Goal: Task Accomplishment & Management: Complete application form

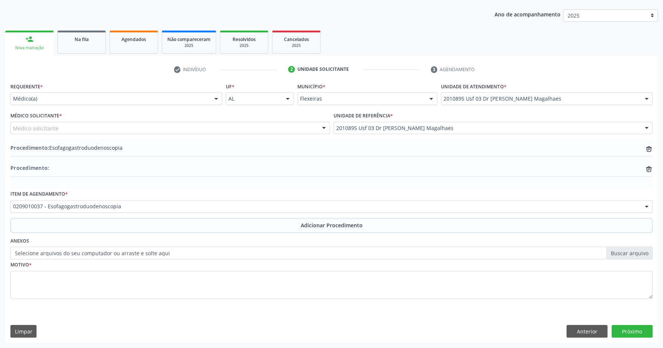
scroll to position [136, 0]
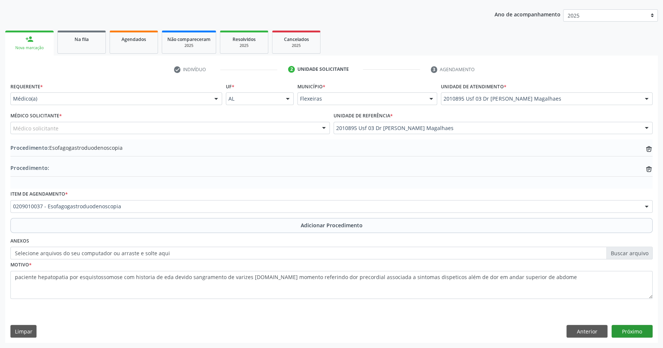
type textarea "paciente hepatopatia por esquistossomose com historia de eda devido sangramento…"
click at [631, 332] on button "Próximo" at bounding box center [632, 331] width 41 height 13
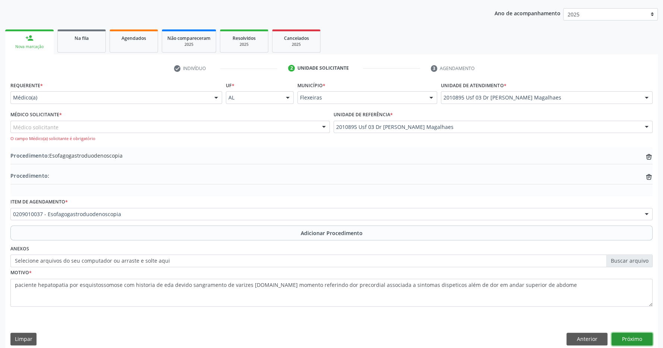
scroll to position [144, 0]
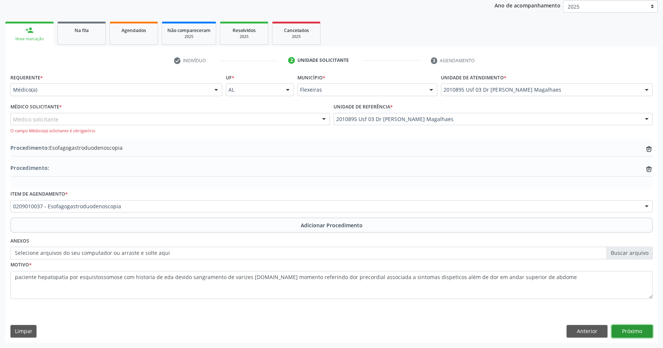
click at [630, 331] on button "Próximo" at bounding box center [632, 331] width 41 height 13
click at [100, 116] on div "Médico solicitante" at bounding box center [170, 119] width 320 height 13
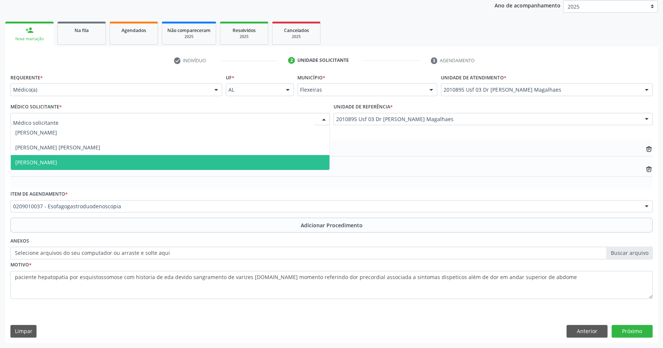
click at [159, 160] on span "[PERSON_NAME]" at bounding box center [170, 162] width 319 height 15
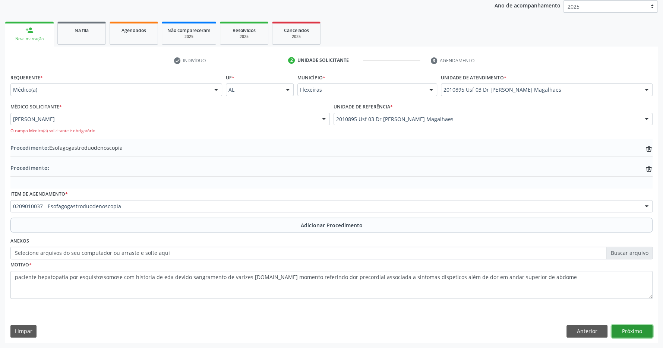
click at [635, 335] on button "Próximo" at bounding box center [632, 331] width 41 height 13
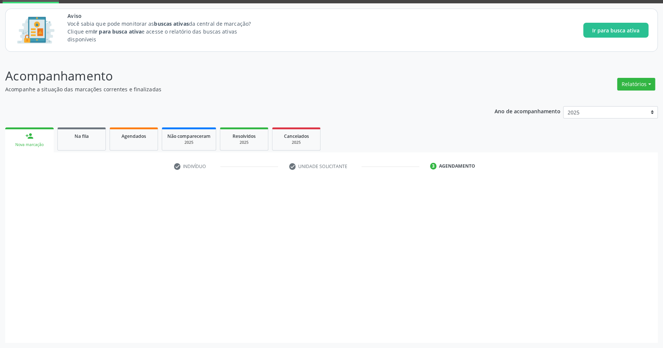
scroll to position [38, 0]
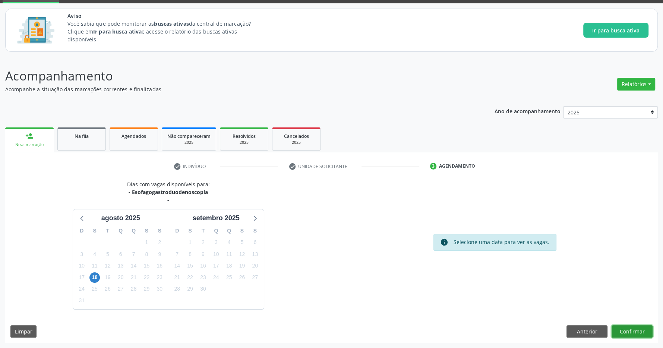
click at [632, 327] on button "Confirmar" at bounding box center [632, 332] width 41 height 13
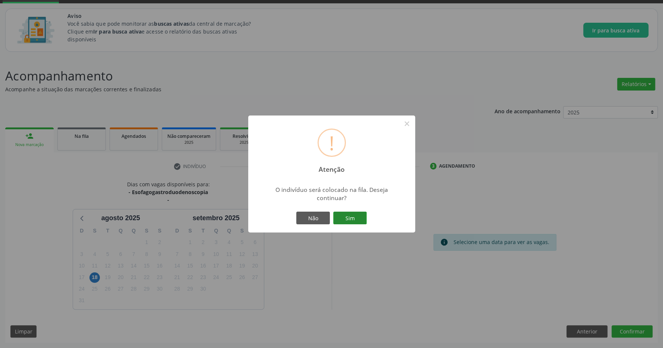
click at [352, 217] on button "Sim" at bounding box center [350, 218] width 34 height 13
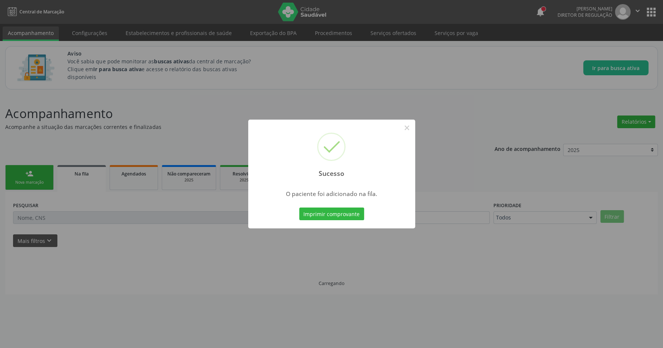
scroll to position [0, 0]
click at [412, 130] on button "×" at bounding box center [411, 128] width 13 height 13
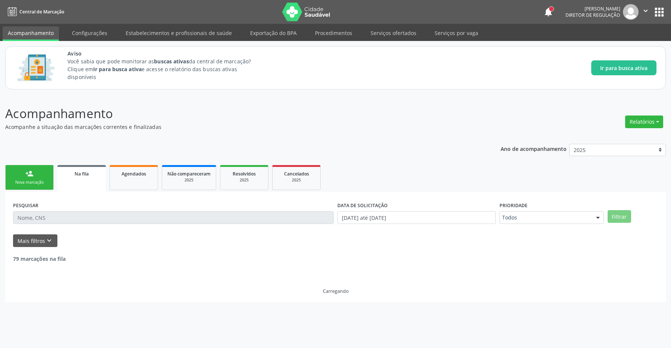
click at [36, 171] on link "person_add Nova marcação" at bounding box center [29, 177] width 48 height 25
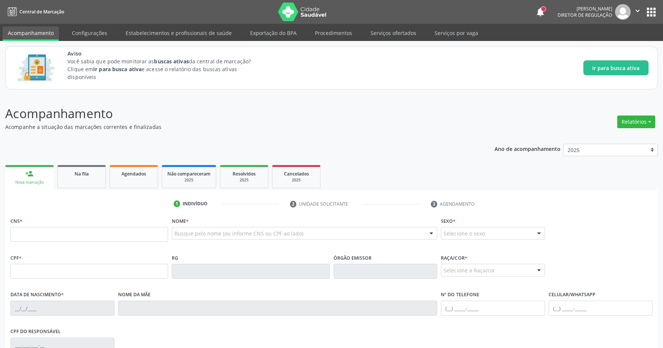
click at [127, 226] on div "CNS *" at bounding box center [89, 229] width 158 height 26
click at [108, 233] on input "text" at bounding box center [89, 234] width 158 height 15
type input "708 2071 2987 7349"
click at [380, 86] on div "Aviso Você sabia que pode monitorar as buscas ativas da central de marcação? Cl…" at bounding box center [331, 67] width 653 height 43
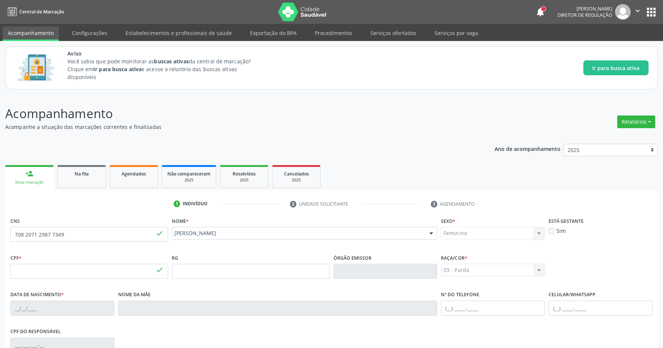
type input "016.024.514-19"
type input "[DATE]"
type input "[PERSON_NAME]"
type input "[PHONE_NUMBER]"
type input "S/N"
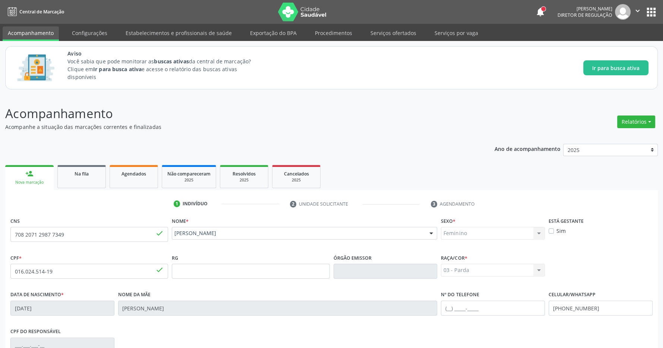
scroll to position [110, 0]
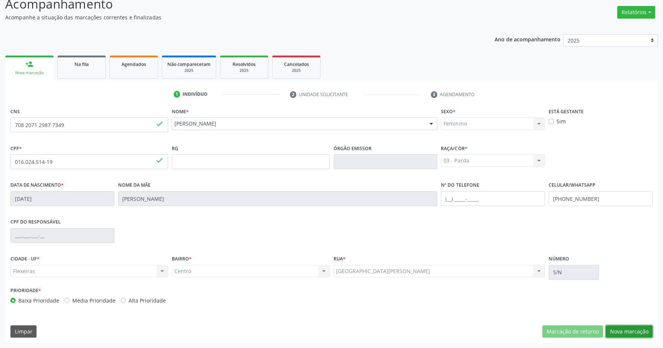
click at [629, 329] on button "Nova marcação" at bounding box center [629, 332] width 47 height 13
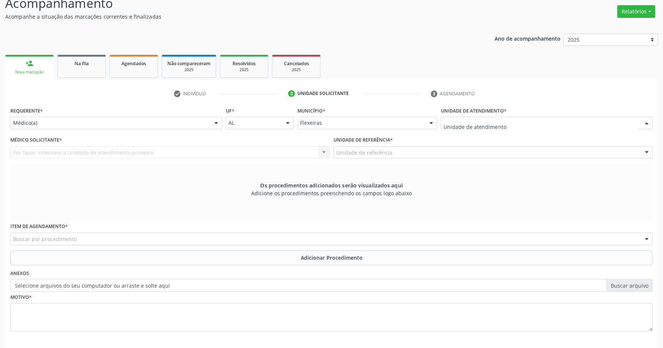
click at [569, 120] on div at bounding box center [547, 123] width 212 height 13
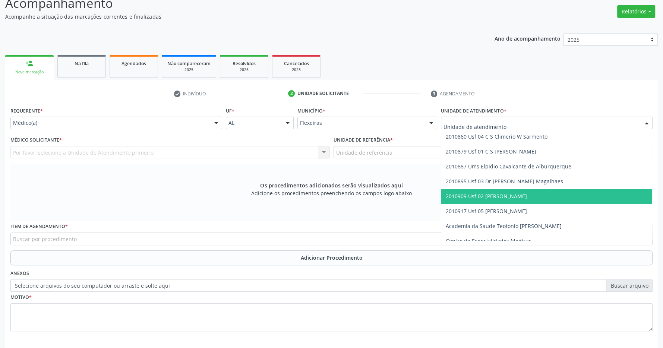
click at [527, 195] on span "2010909 Usf 02 [PERSON_NAME]" at bounding box center [486, 196] width 81 height 7
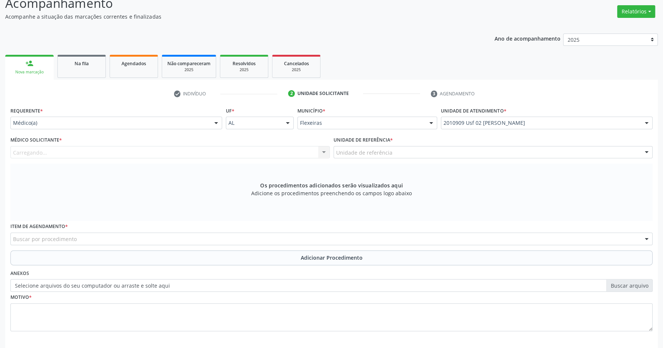
click at [505, 155] on div "Unidade de referência" at bounding box center [494, 152] width 320 height 13
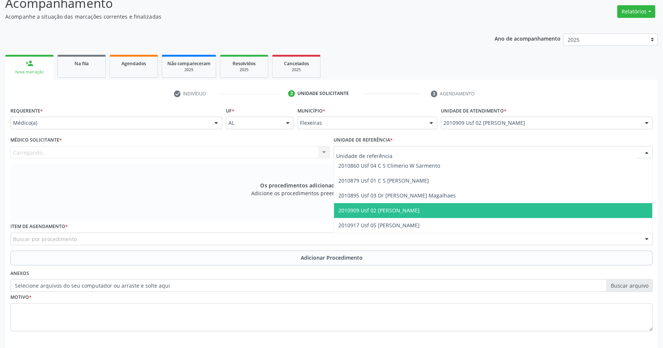
click at [495, 207] on span "2010909 Usf 02 [PERSON_NAME]" at bounding box center [493, 210] width 319 height 15
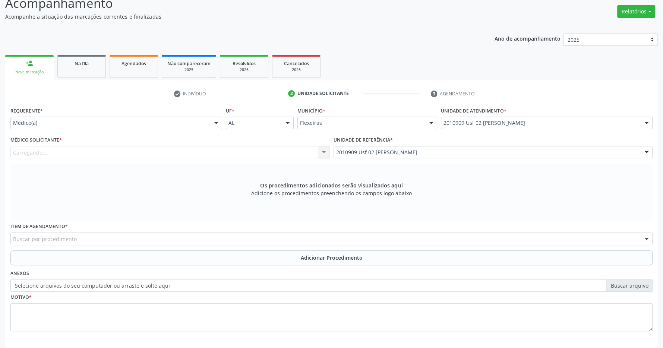
click at [265, 145] on div "Médico Solicitante * [GEOGRAPHIC_DATA]... Nenhum resultado encontrado para: " "…" at bounding box center [170, 147] width 320 height 24
click at [259, 148] on div "Carregando... Nenhum resultado encontrado para: " " Não há nenhuma opção para s…" at bounding box center [170, 152] width 320 height 13
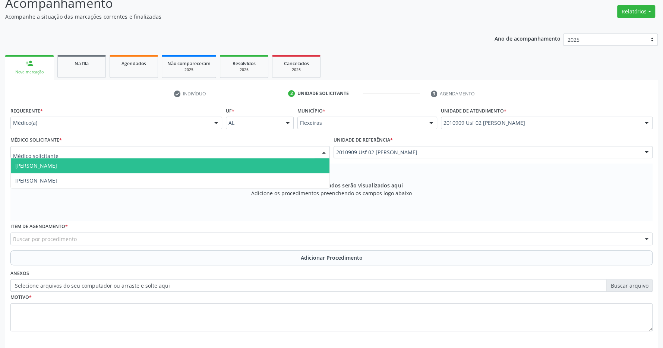
click at [322, 154] on div at bounding box center [323, 153] width 11 height 13
click at [276, 171] on span "[PERSON_NAME]" at bounding box center [170, 165] width 319 height 15
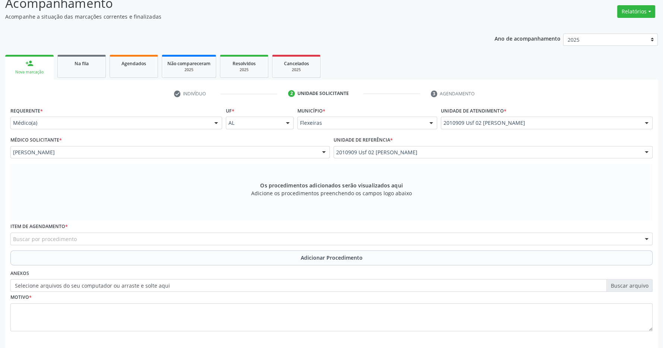
click at [244, 238] on div "Buscar por procedimento" at bounding box center [331, 239] width 642 height 13
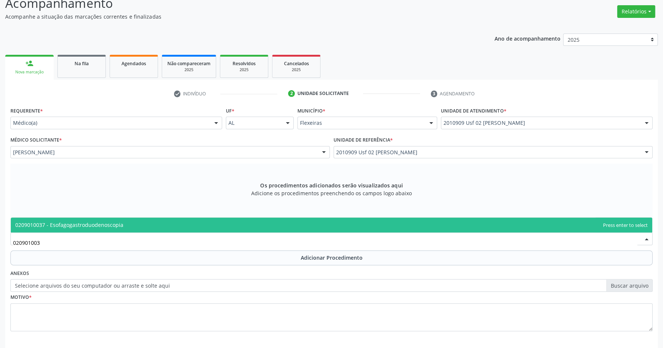
type input "0209010037"
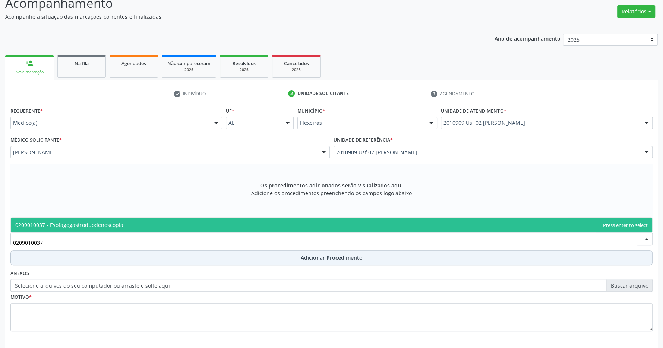
click at [214, 230] on span "0209010037 - Esofagogastroduodenoscopia" at bounding box center [332, 225] width 642 height 15
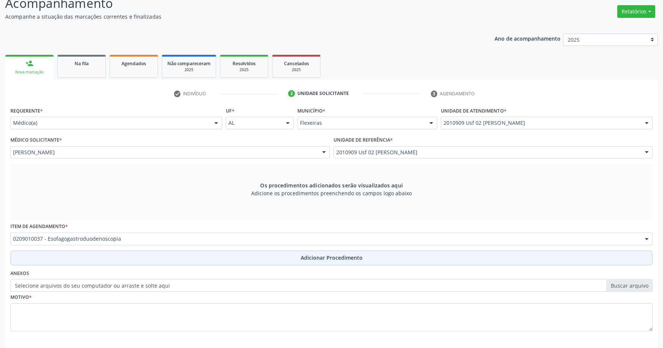
click at [320, 254] on button "Adicionar Procedimento" at bounding box center [331, 258] width 642 height 15
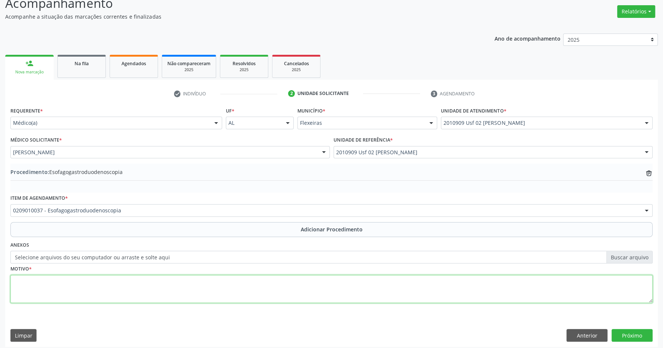
click at [206, 286] on textarea at bounding box center [331, 289] width 642 height 28
type textarea "dor estomacal após alimentação"
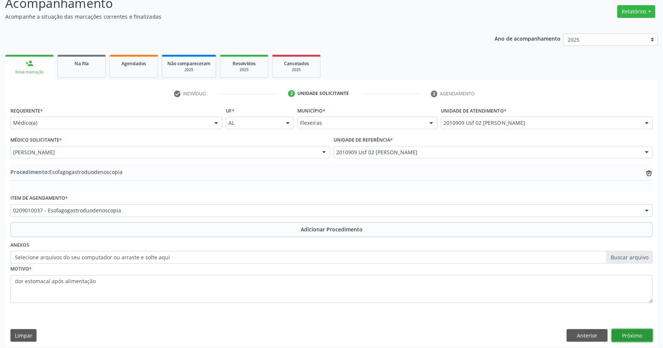
click at [632, 332] on button "Próximo" at bounding box center [632, 335] width 41 height 13
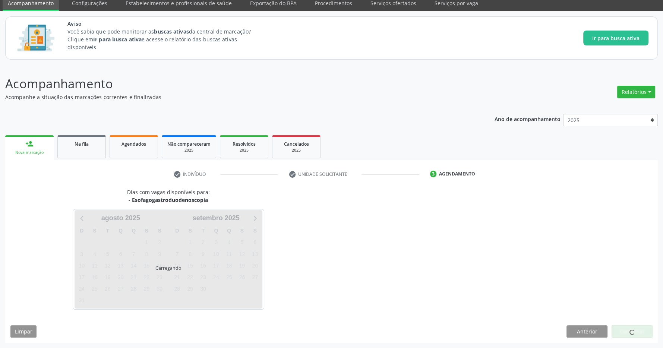
scroll to position [31, 0]
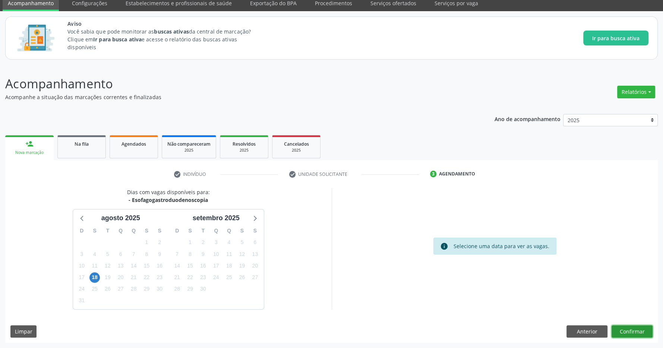
click at [641, 327] on button "Confirmar" at bounding box center [632, 332] width 41 height 13
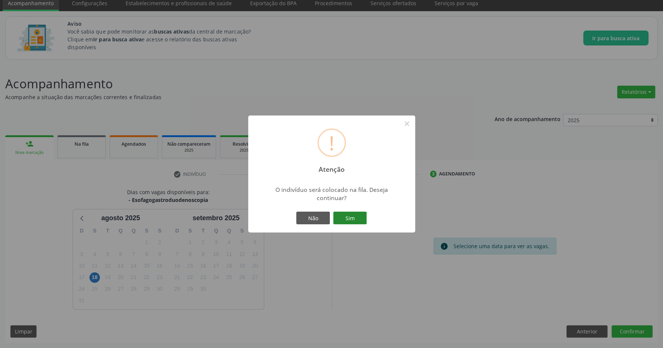
click at [358, 216] on button "Sim" at bounding box center [350, 218] width 34 height 13
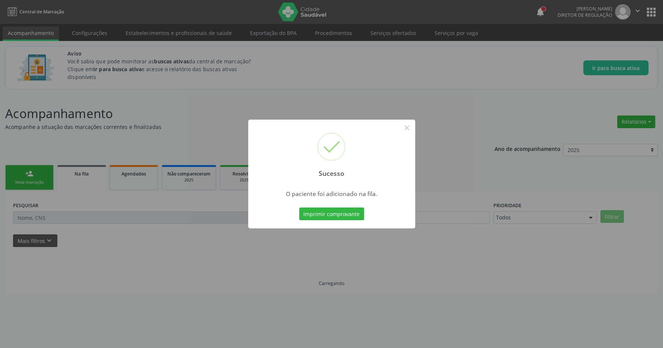
scroll to position [0, 0]
click at [414, 126] on button "×" at bounding box center [411, 128] width 13 height 13
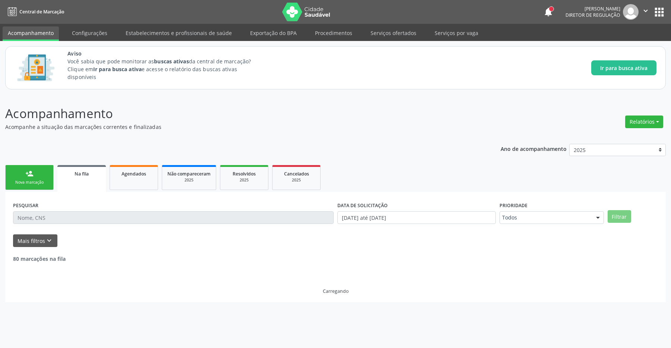
click at [30, 178] on div "person_add" at bounding box center [29, 174] width 8 height 8
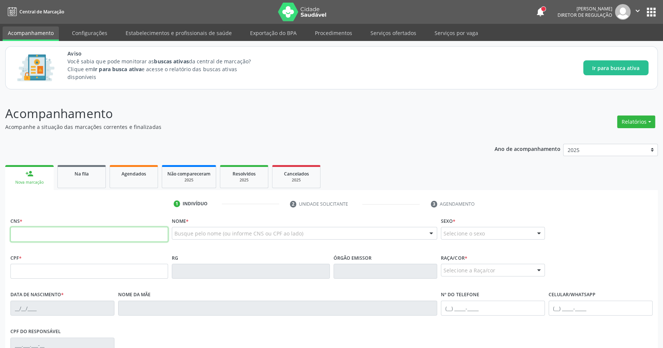
click at [112, 228] on input "text" at bounding box center [89, 234] width 158 height 15
type input "702 3081 9408 5819"
click at [365, 136] on div "Acompanhamento Acompanhe a situação das marcações correntes e finalizadas Relat…" at bounding box center [331, 278] width 653 height 348
type input "081.053.884-99"
type input "[DATE]"
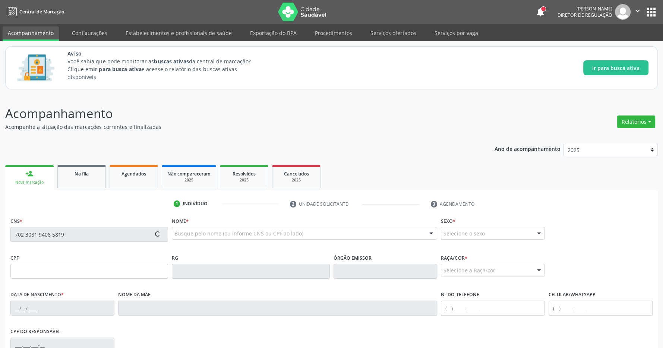
type input "[PERSON_NAME]"
type input "[PHONE_NUMBER]"
type input "425.583.874-72"
type input "23"
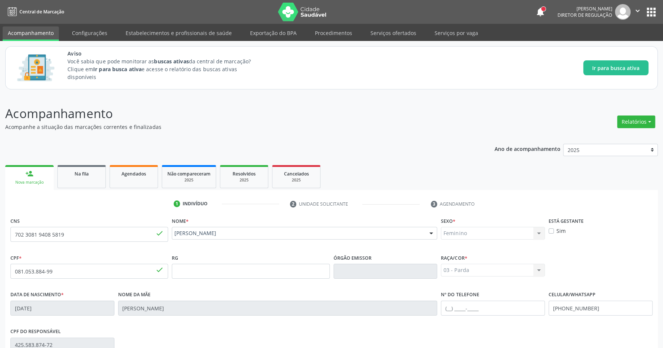
scroll to position [110, 0]
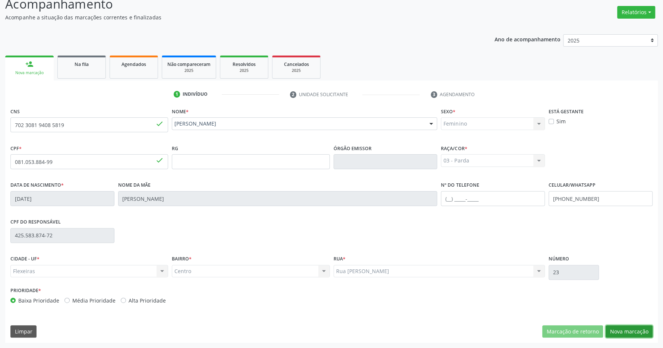
click at [634, 330] on button "Nova marcação" at bounding box center [629, 332] width 47 height 13
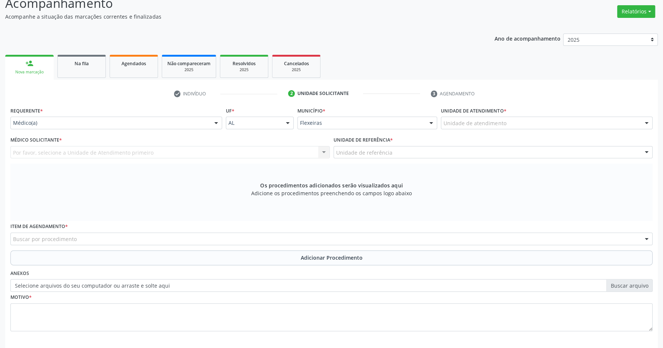
click at [576, 126] on div "Unidade de atendimento" at bounding box center [547, 123] width 212 height 13
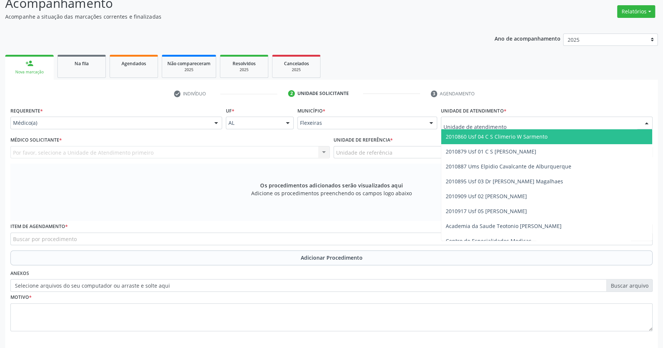
click at [561, 140] on span "2010860 Usf 04 C S Climerio W Sarmento" at bounding box center [547, 136] width 211 height 15
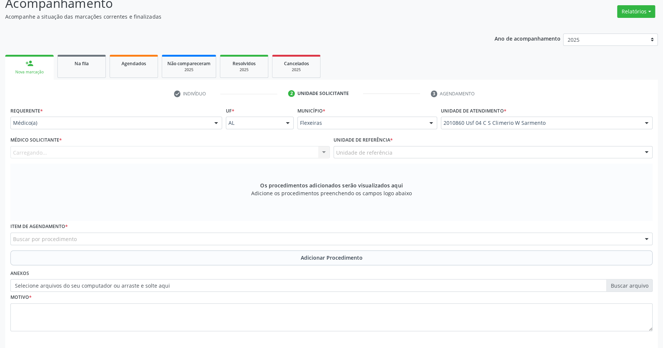
click at [525, 154] on div "Unidade de referência" at bounding box center [494, 152] width 320 height 13
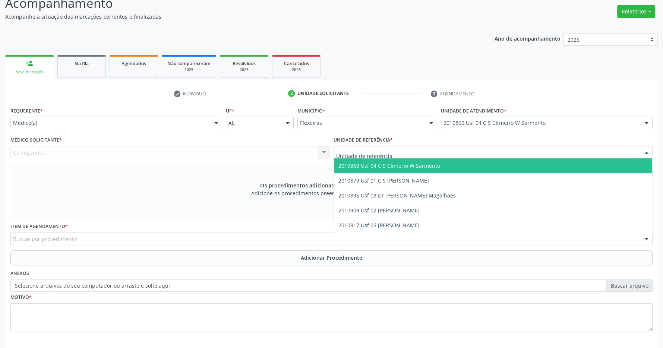
click at [520, 164] on span "2010860 Usf 04 C S Climerio W Sarmento" at bounding box center [493, 165] width 319 height 15
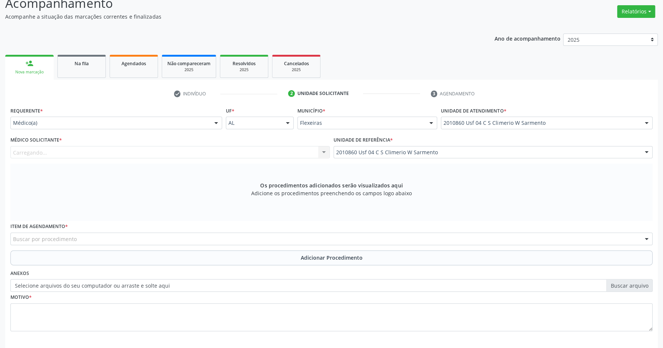
click at [238, 154] on div "Carregando... Nenhum resultado encontrado para: " " Não há nenhuma opção para s…" at bounding box center [170, 152] width 320 height 13
click at [299, 154] on div "Carregando... Nenhum resultado encontrado para: " " Não há nenhuma opção para s…" at bounding box center [170, 152] width 320 height 13
click at [313, 153] on div "Médico solicitante" at bounding box center [170, 152] width 320 height 13
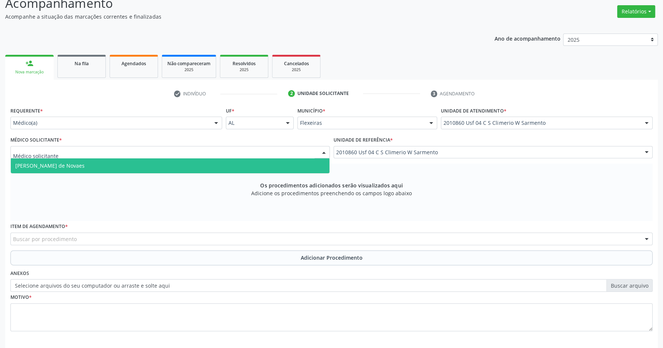
click at [298, 162] on span "[PERSON_NAME] de Novaes" at bounding box center [170, 165] width 319 height 15
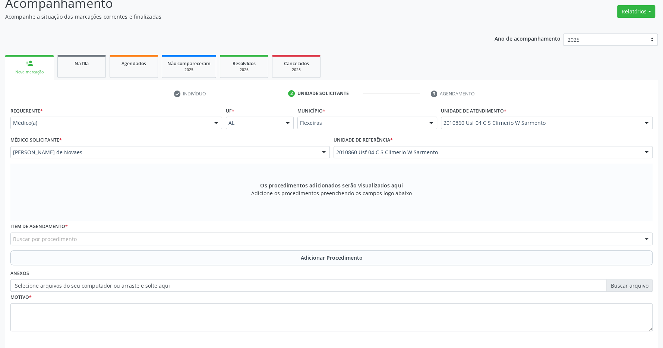
click at [330, 238] on div "Buscar por procedimento" at bounding box center [331, 239] width 642 height 13
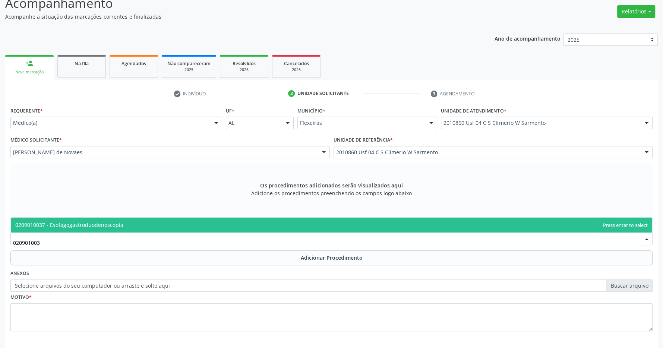
type input "0209010037"
click at [318, 222] on span "0209010037 - Esofagogastroduodenoscopia" at bounding box center [332, 225] width 642 height 15
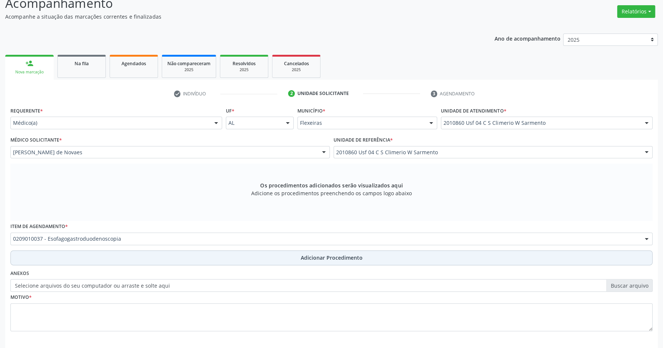
click at [336, 263] on button "Adicionar Procedimento" at bounding box center [331, 258] width 642 height 15
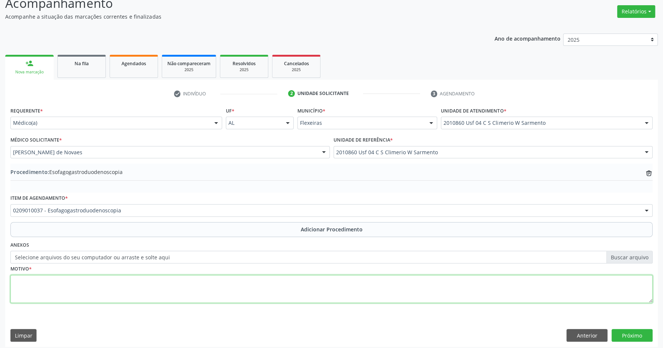
click at [330, 289] on textarea at bounding box center [331, 289] width 642 height 28
type textarea "dor epigastrica A/E"
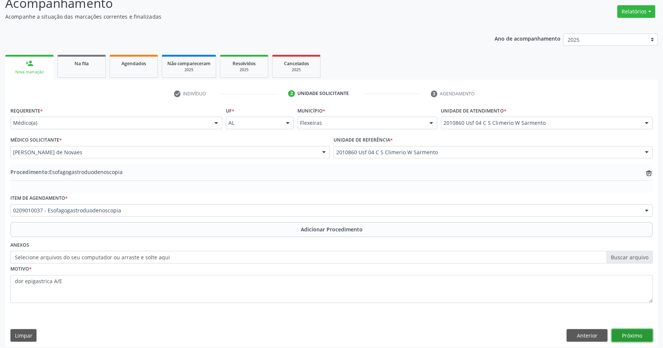
click at [638, 332] on button "Próximo" at bounding box center [632, 335] width 41 height 13
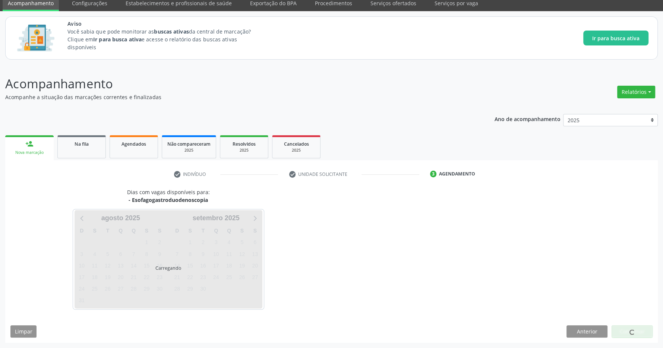
scroll to position [31, 0]
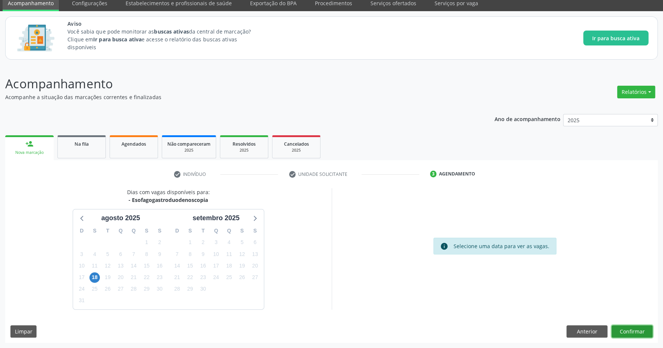
click at [631, 330] on button "Confirmar" at bounding box center [632, 332] width 41 height 13
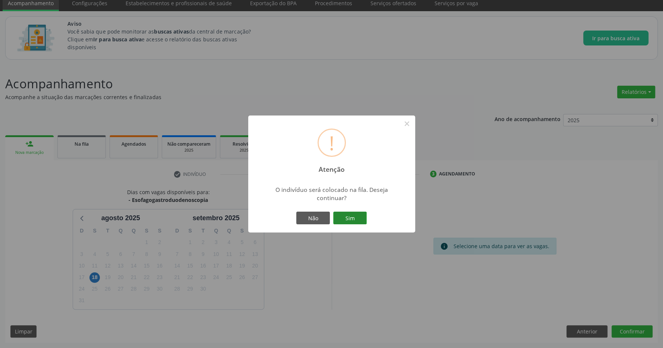
click at [365, 218] on button "Sim" at bounding box center [350, 218] width 34 height 13
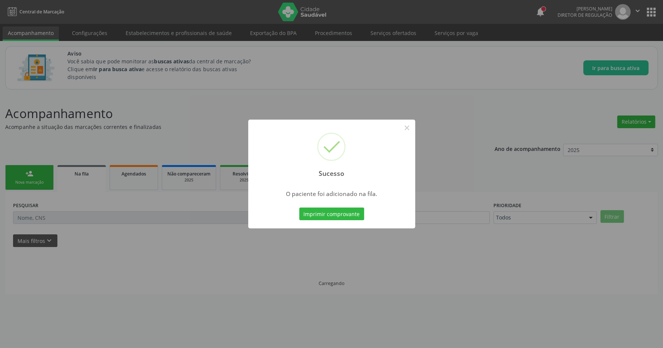
scroll to position [0, 0]
click at [411, 130] on button "×" at bounding box center [411, 128] width 13 height 13
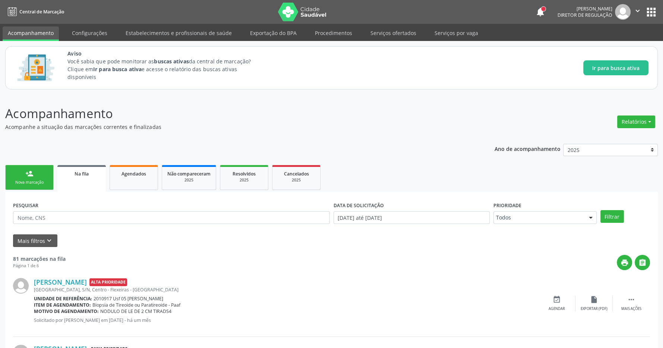
click at [31, 175] on div "person_add" at bounding box center [29, 174] width 8 height 8
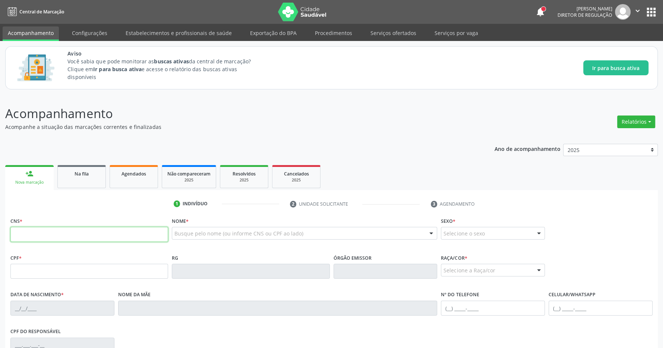
click at [41, 239] on input "text" at bounding box center [89, 234] width 158 height 15
type input "700 8079 9959 7586"
drag, startPoint x: 361, startPoint y: 137, endPoint x: 364, endPoint y: 177, distance: 40.3
click at [362, 137] on div "Acompanhamento Acompanhe a situação das marcações correntes e finalizadas Relat…" at bounding box center [331, 278] width 653 height 348
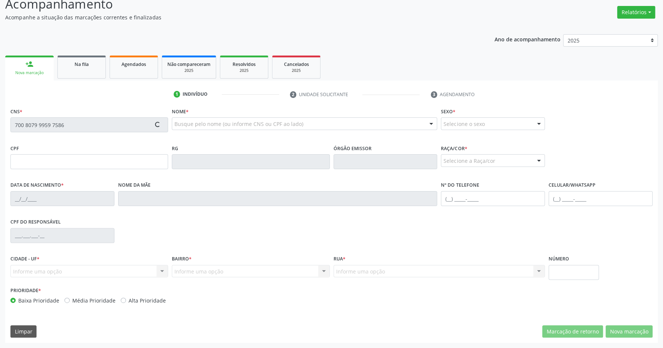
type input "122.288.364-35"
type input "[DATE]"
type input "[PERSON_NAME]"
type input "[PHONE_NUMBER]"
type input "S/N"
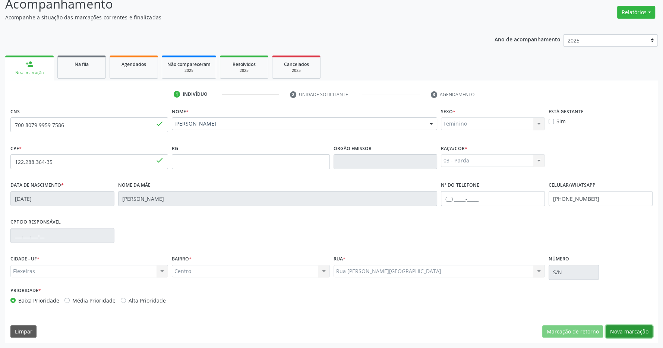
click at [626, 332] on button "Nova marcação" at bounding box center [629, 332] width 47 height 13
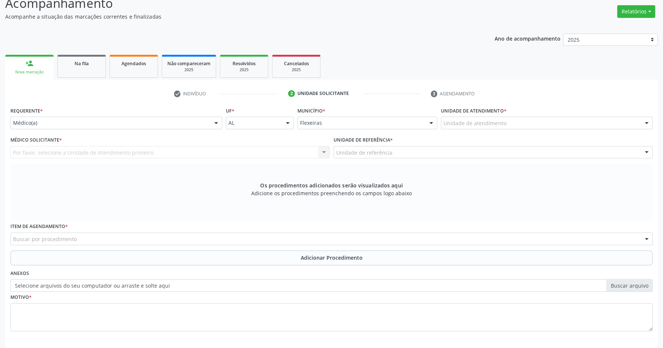
scroll to position [144, 0]
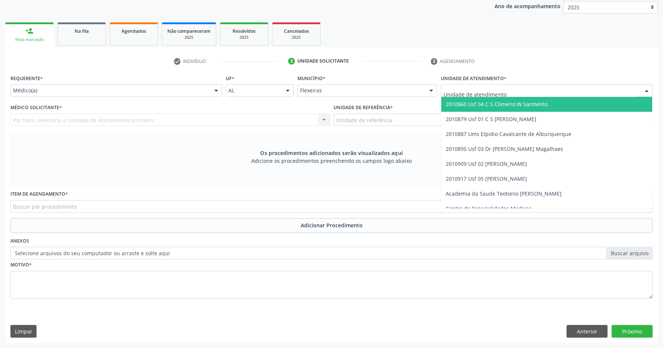
click at [530, 87] on div at bounding box center [547, 90] width 212 height 13
click at [526, 104] on span "2010860 Usf 04 C S Climerio W Sarmento" at bounding box center [497, 104] width 102 height 7
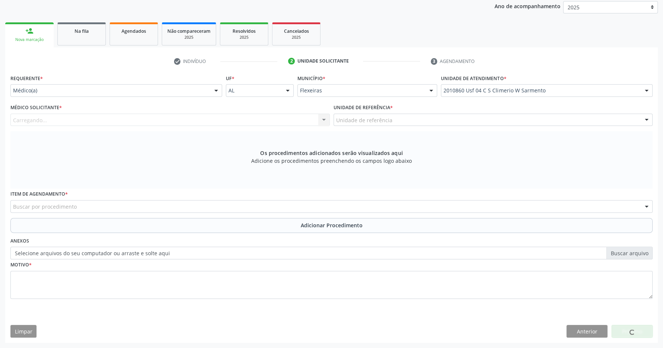
click at [517, 118] on div "Unidade de referência" at bounding box center [494, 120] width 320 height 13
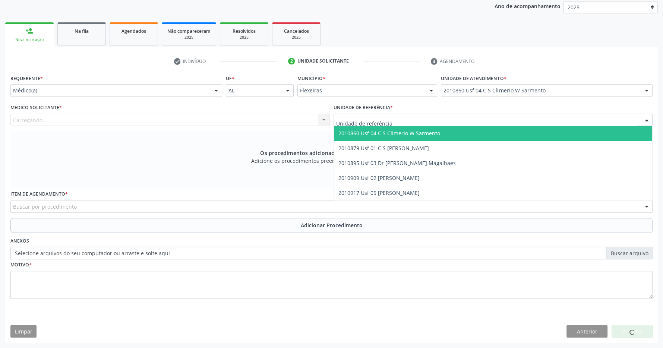
click at [511, 131] on span "2010860 Usf 04 C S Climerio W Sarmento" at bounding box center [493, 133] width 319 height 15
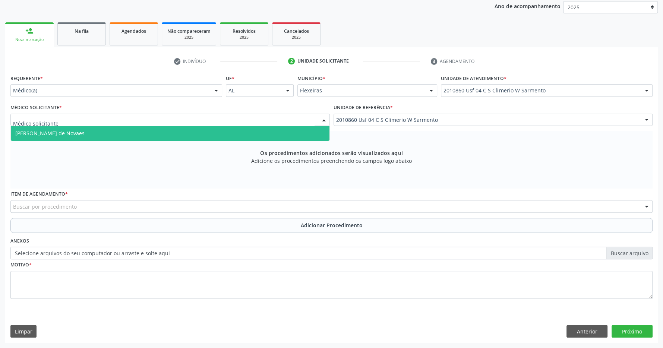
click at [282, 114] on div at bounding box center [170, 120] width 320 height 13
click at [244, 132] on span "[PERSON_NAME] de Novaes" at bounding box center [170, 133] width 319 height 15
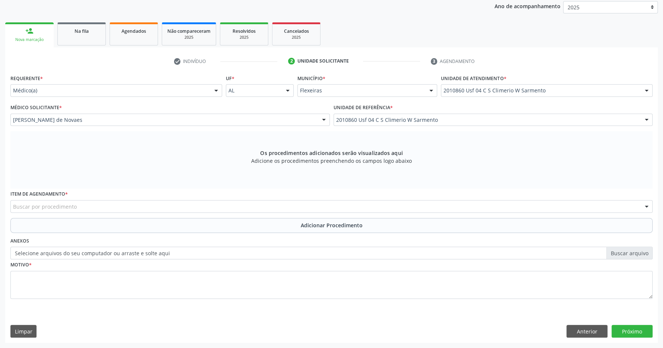
click at [274, 207] on div "Buscar por procedimento" at bounding box center [331, 206] width 642 height 13
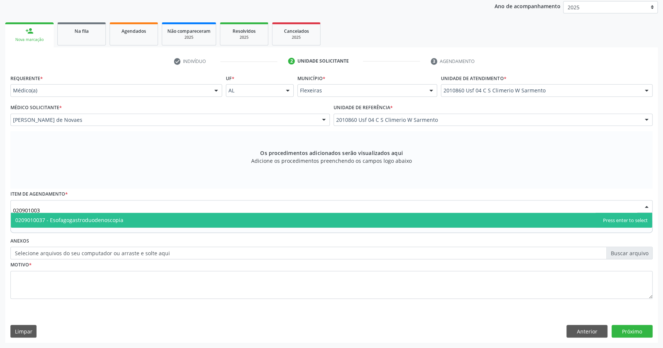
type input "0209010037"
click at [250, 221] on span "0209010037 - Esofagogastroduodenoscopia" at bounding box center [332, 220] width 642 height 15
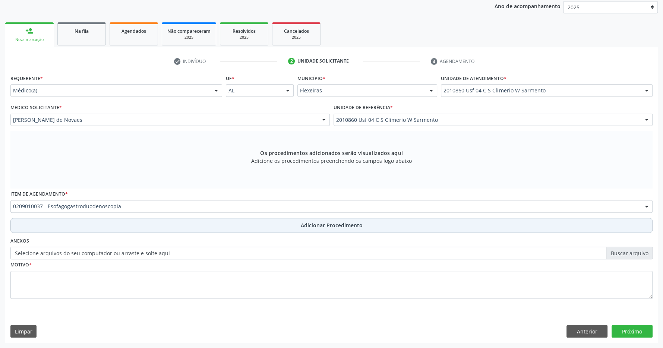
click at [314, 229] on button "Adicionar Procedimento" at bounding box center [331, 225] width 642 height 15
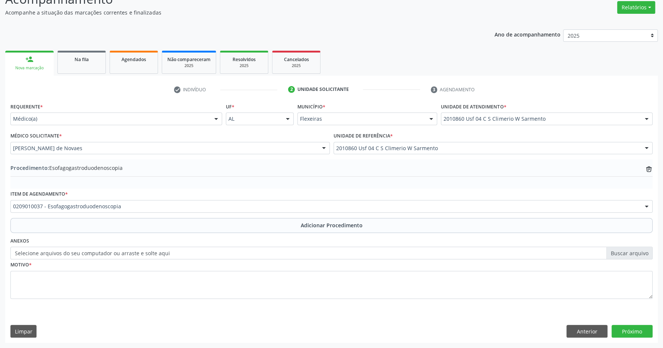
scroll to position [0, 0]
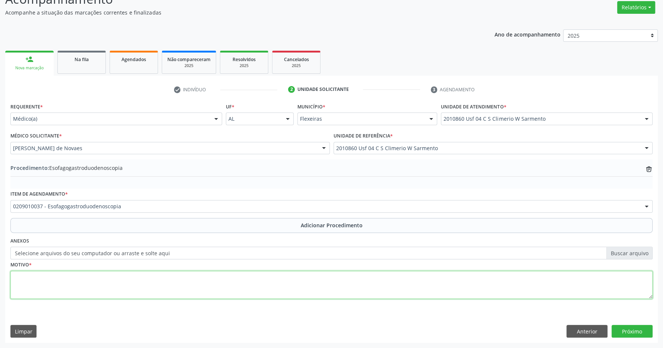
click at [292, 283] on textarea at bounding box center [331, 285] width 642 height 28
type textarea "R"
type textarea "EPIGASTRALGIA"
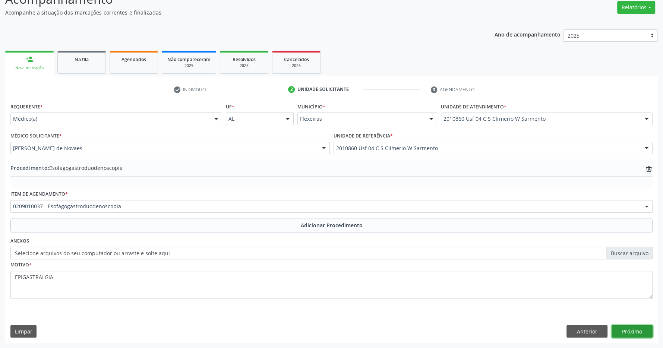
click at [638, 329] on button "Próximo" at bounding box center [632, 331] width 41 height 13
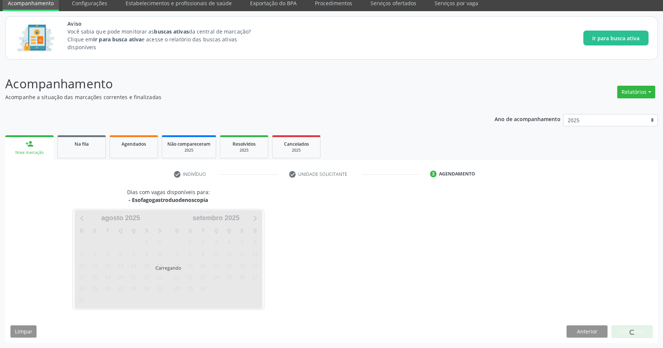
scroll to position [31, 0]
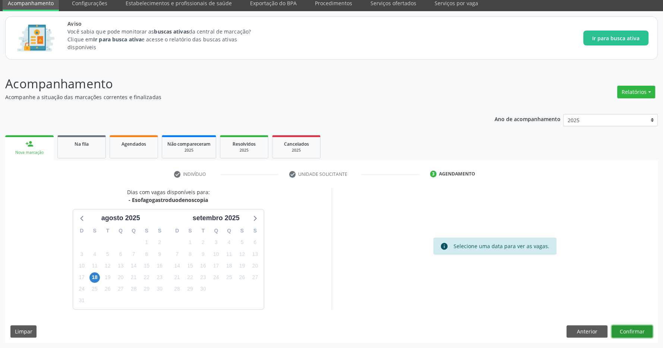
click at [631, 326] on button "Confirmar" at bounding box center [632, 332] width 41 height 13
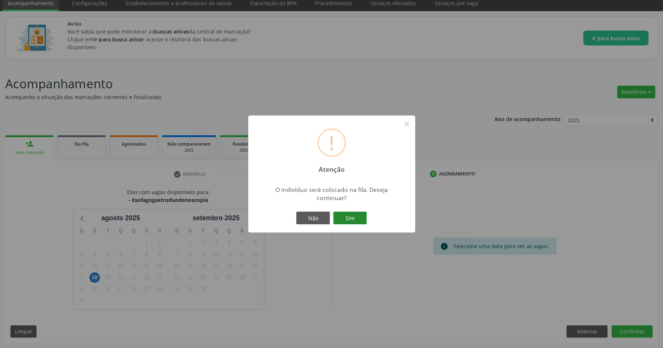
click at [350, 216] on button "Sim" at bounding box center [350, 218] width 34 height 13
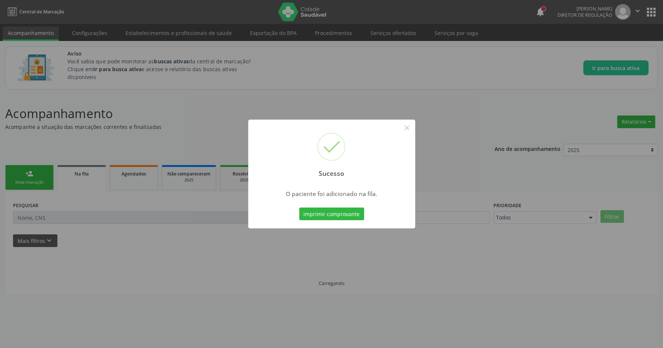
scroll to position [0, 0]
